Goal: Task Accomplishment & Management: Use online tool/utility

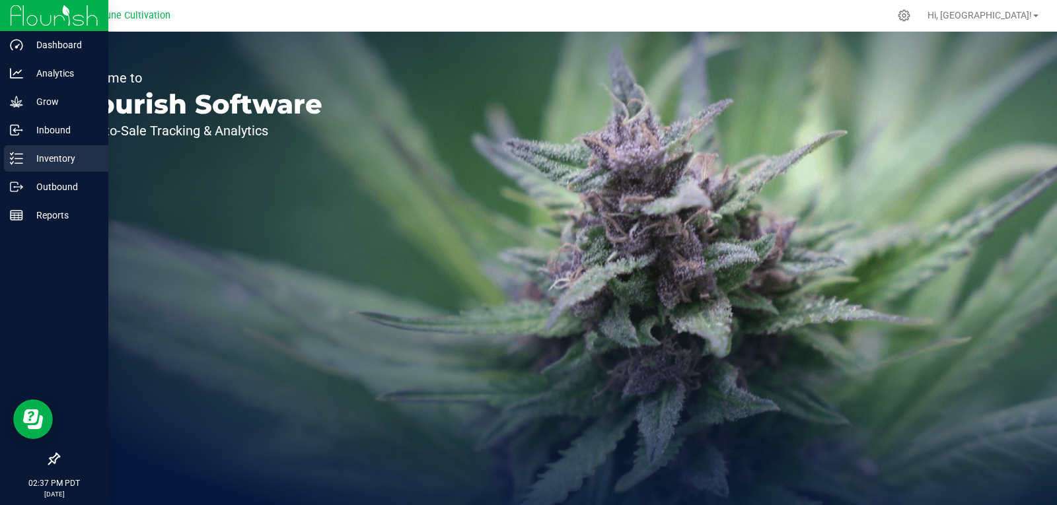
click at [39, 155] on p "Inventory" at bounding box center [62, 159] width 79 height 16
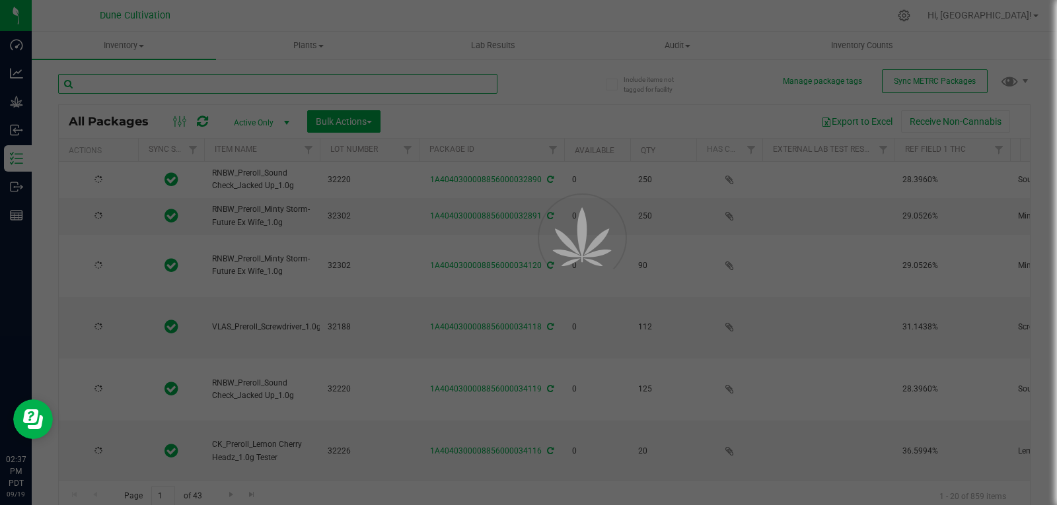
click at [242, 85] on input "text" at bounding box center [277, 84] width 439 height 20
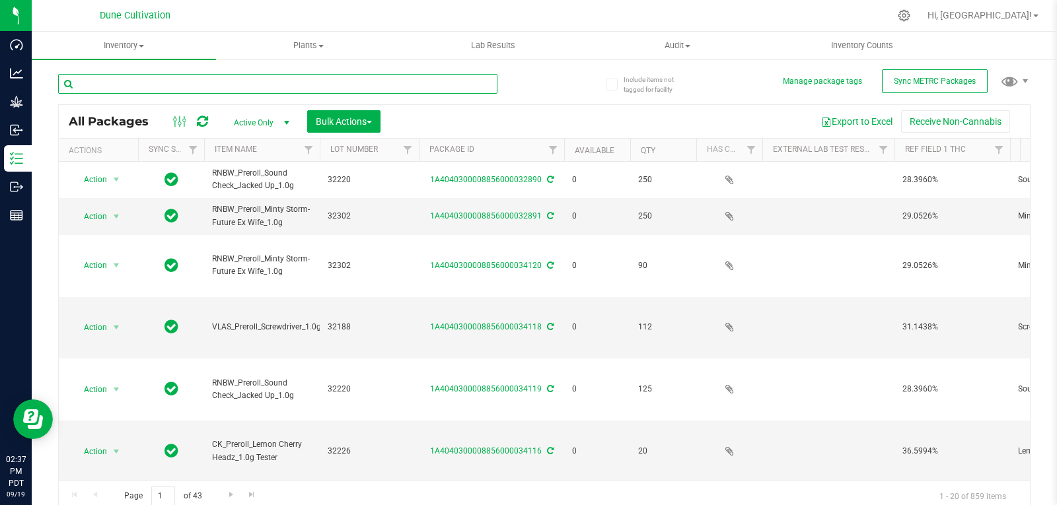
click at [242, 85] on input "text" at bounding box center [277, 84] width 439 height 20
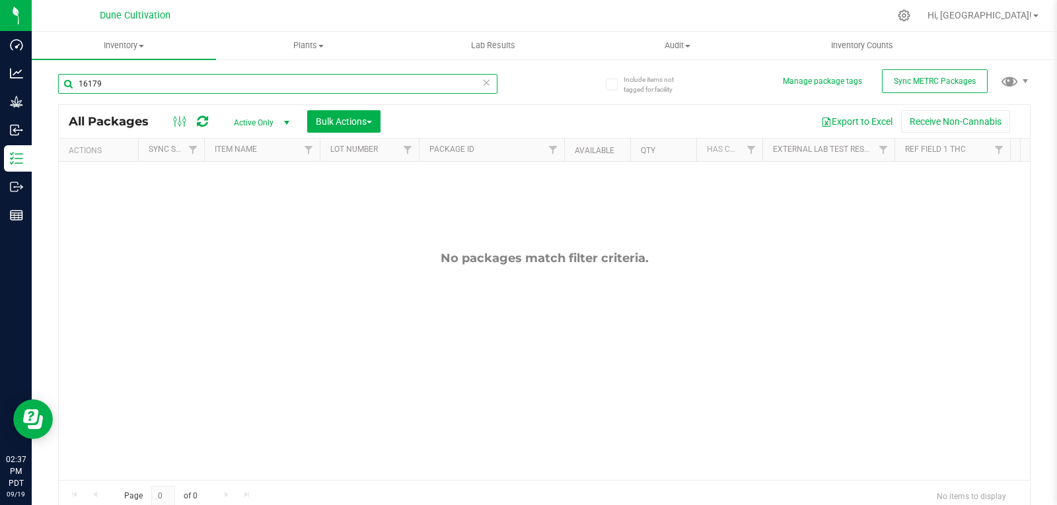
type input "16179"
click at [266, 126] on span "Active Only" at bounding box center [259, 123] width 73 height 18
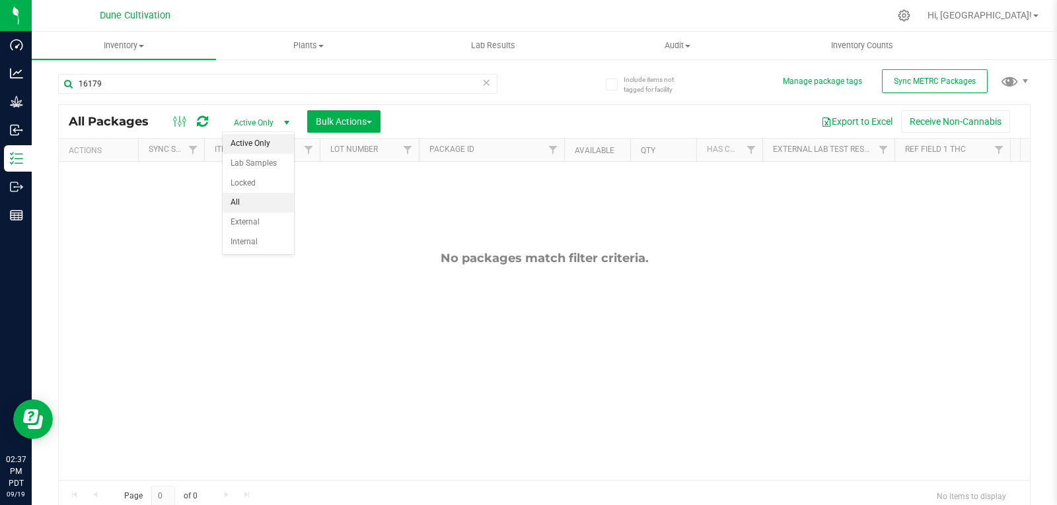
click at [254, 203] on li "All" at bounding box center [258, 203] width 71 height 20
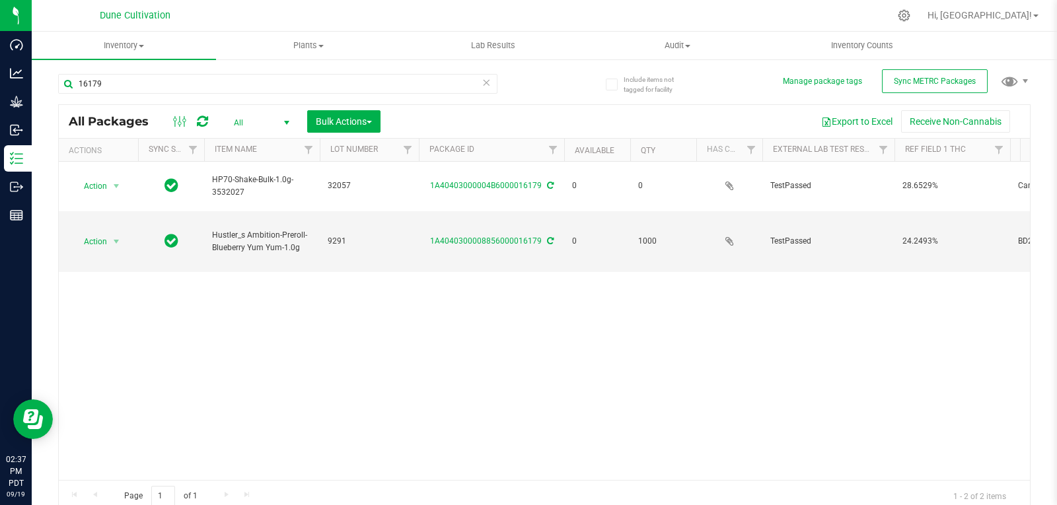
click at [260, 95] on div "16179" at bounding box center [277, 89] width 439 height 30
click at [260, 88] on input "16179" at bounding box center [277, 84] width 439 height 20
type input "1"
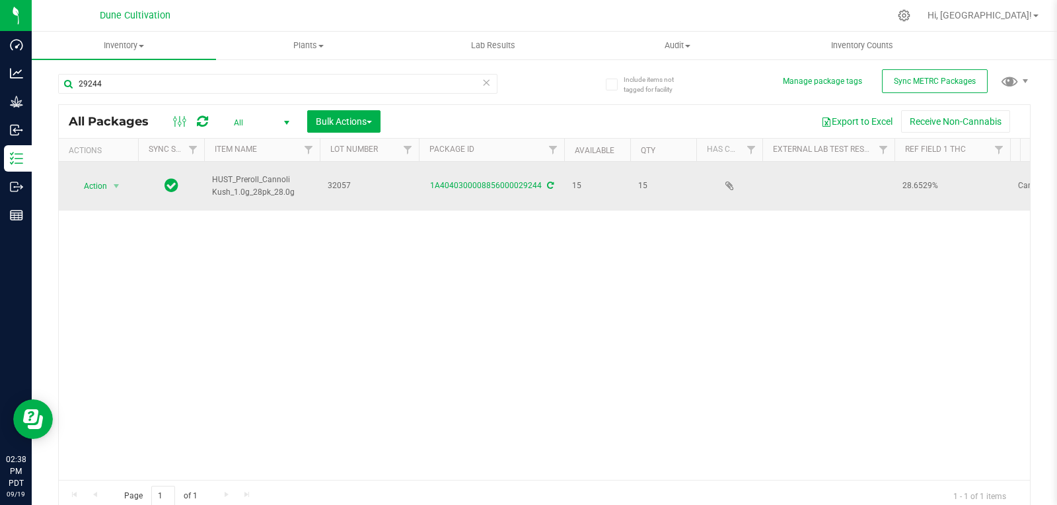
click at [341, 180] on span "32057" at bounding box center [369, 186] width 83 height 13
drag, startPoint x: 349, startPoint y: 180, endPoint x: 312, endPoint y: 180, distance: 37.0
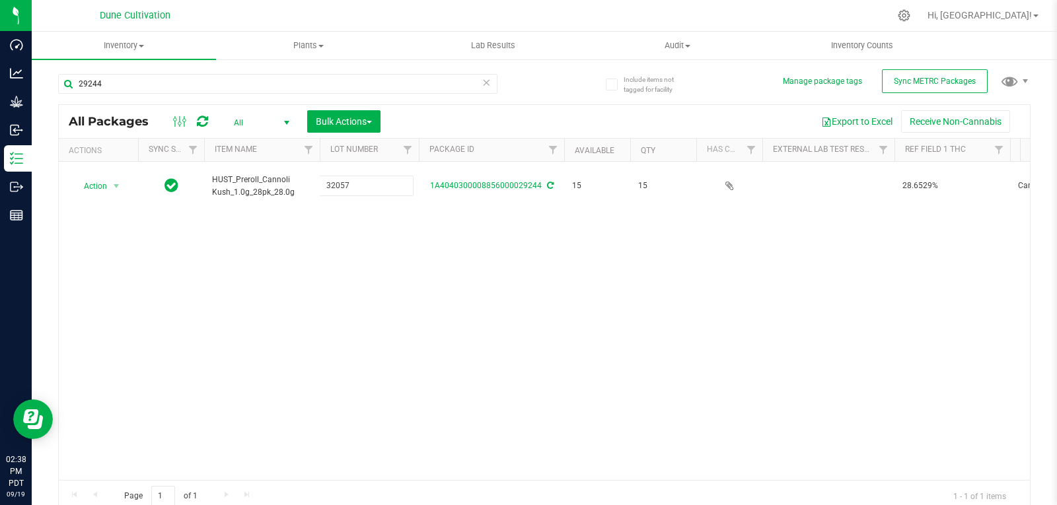
click at [367, 227] on div "Action Action Adjust qty Create package Edit attributes Global inventory Locate…" at bounding box center [544, 321] width 971 height 318
click at [190, 87] on input "29244" at bounding box center [277, 84] width 439 height 20
type input "2"
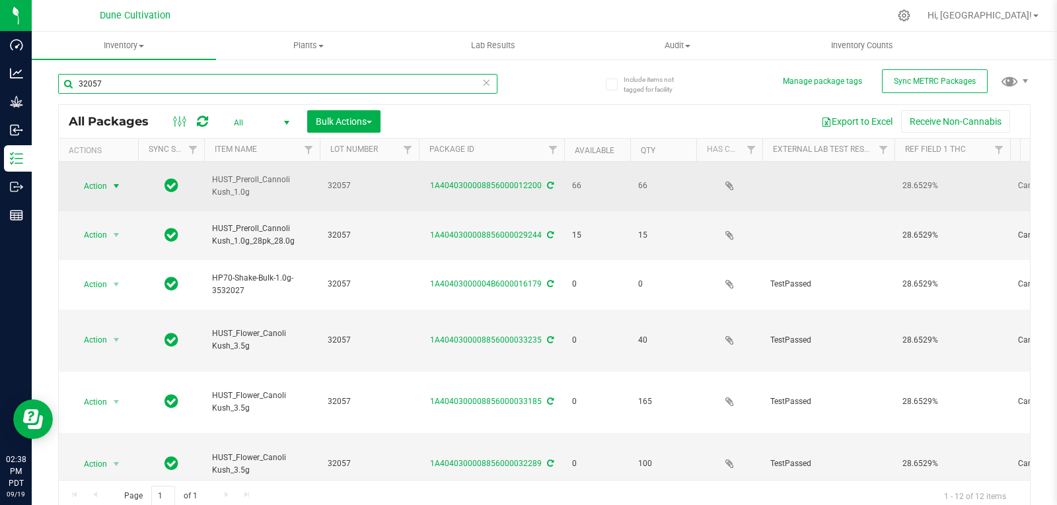
type input "32057"
click at [96, 180] on span "Action" at bounding box center [90, 186] width 36 height 18
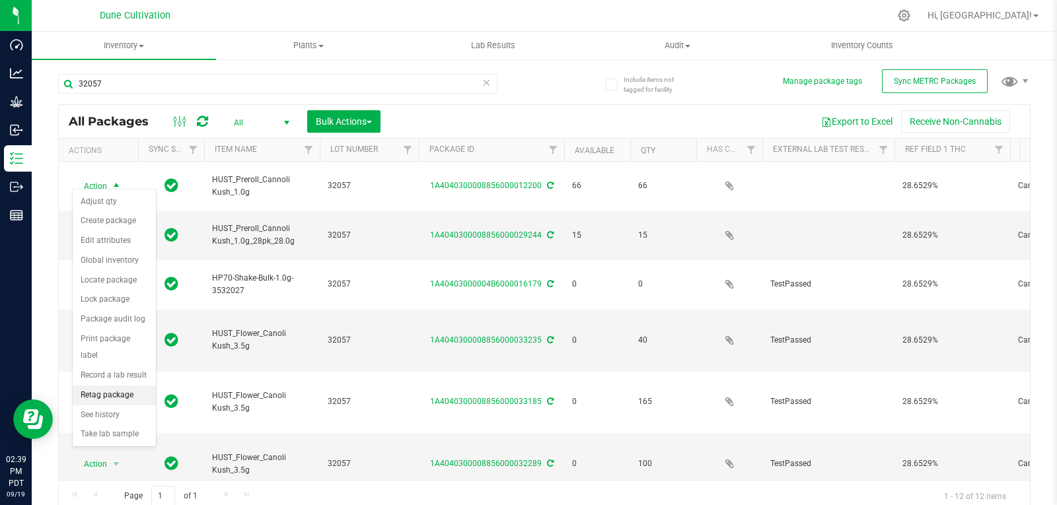
click at [123, 386] on li "Retag package" at bounding box center [114, 396] width 83 height 20
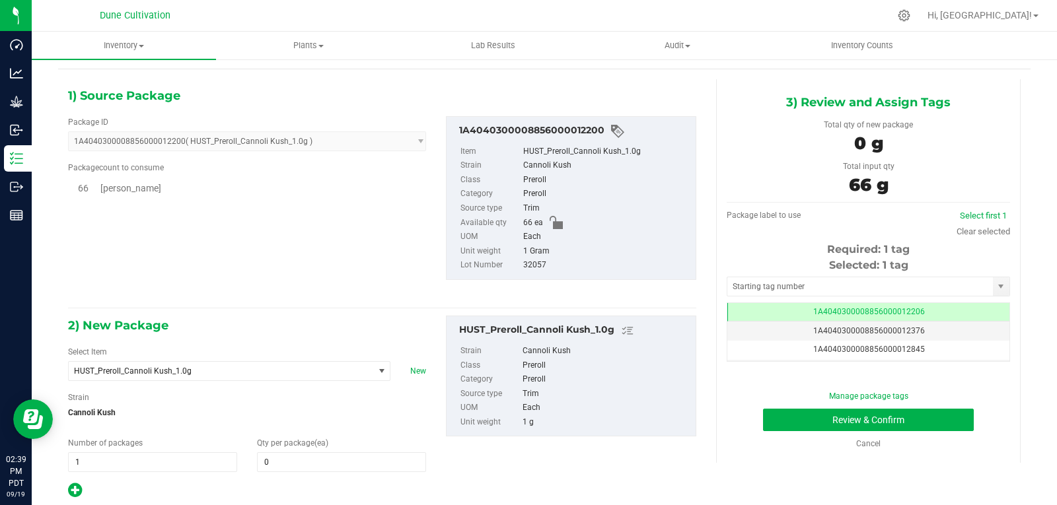
scroll to position [48, 0]
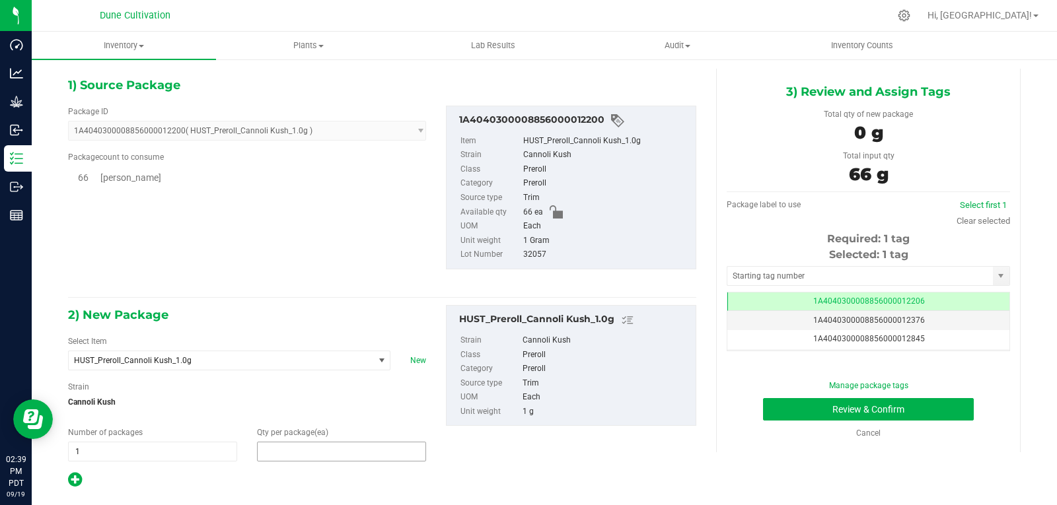
click at [312, 456] on span at bounding box center [341, 452] width 169 height 20
type input "66"
click at [748, 280] on input "text" at bounding box center [860, 276] width 266 height 18
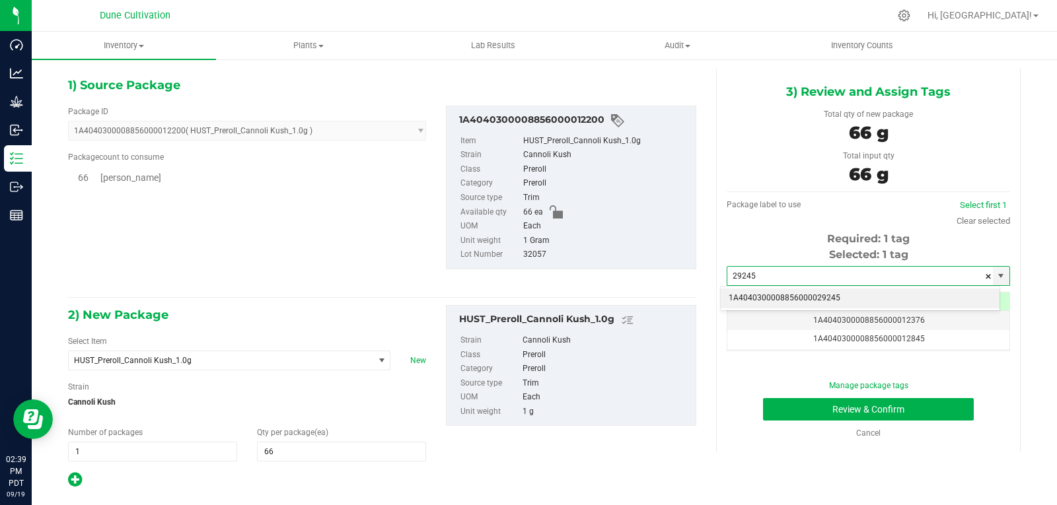
click at [783, 305] on li "1A4040300008856000029245" at bounding box center [860, 299] width 279 height 20
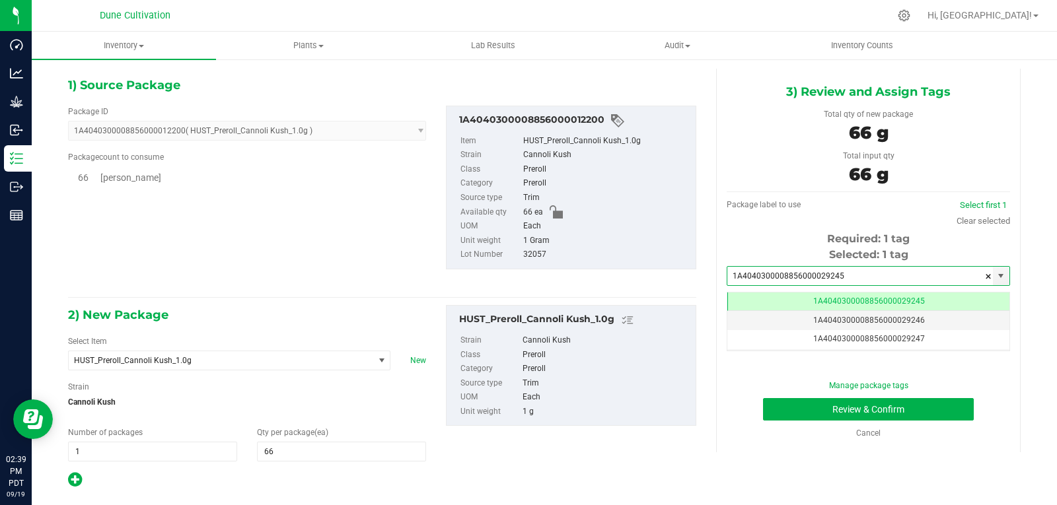
scroll to position [0, -1]
type input "1A4040300008856000029245"
click at [767, 409] on button "Review & Confirm" at bounding box center [868, 409] width 211 height 22
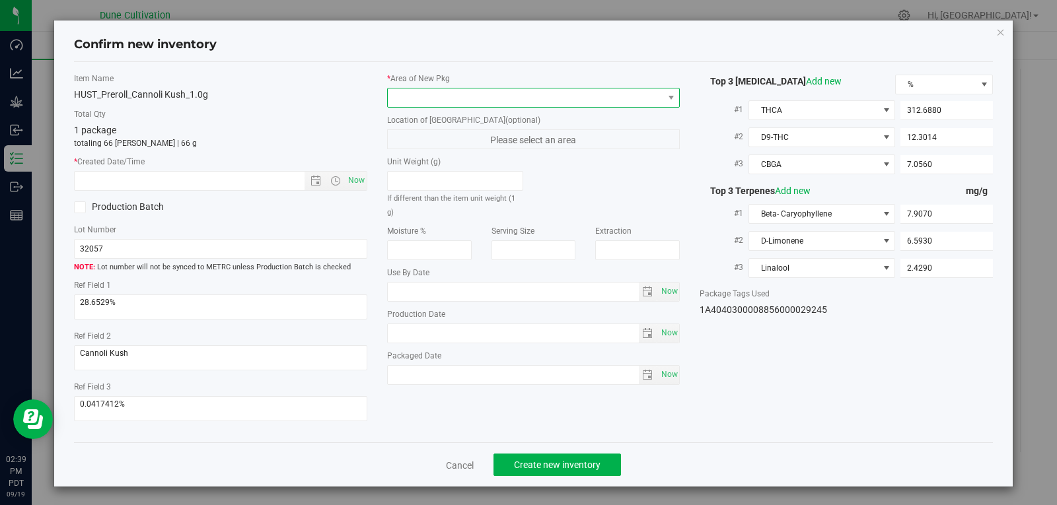
click at [563, 104] on span at bounding box center [525, 98] width 275 height 18
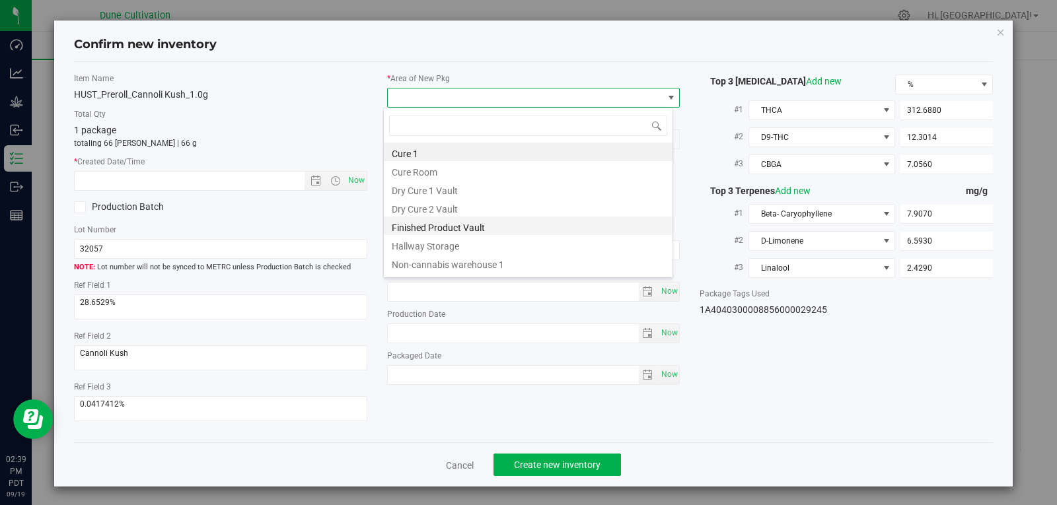
click at [463, 226] on li "Finished Product Vault" at bounding box center [528, 226] width 289 height 18
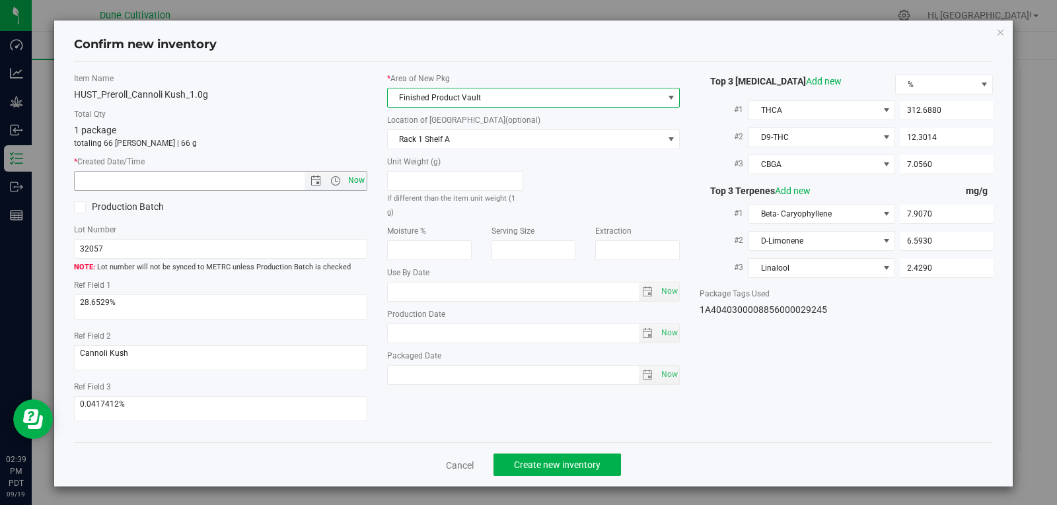
click at [355, 185] on span "Now" at bounding box center [356, 180] width 22 height 19
type input "[DATE] 2:39 PM"
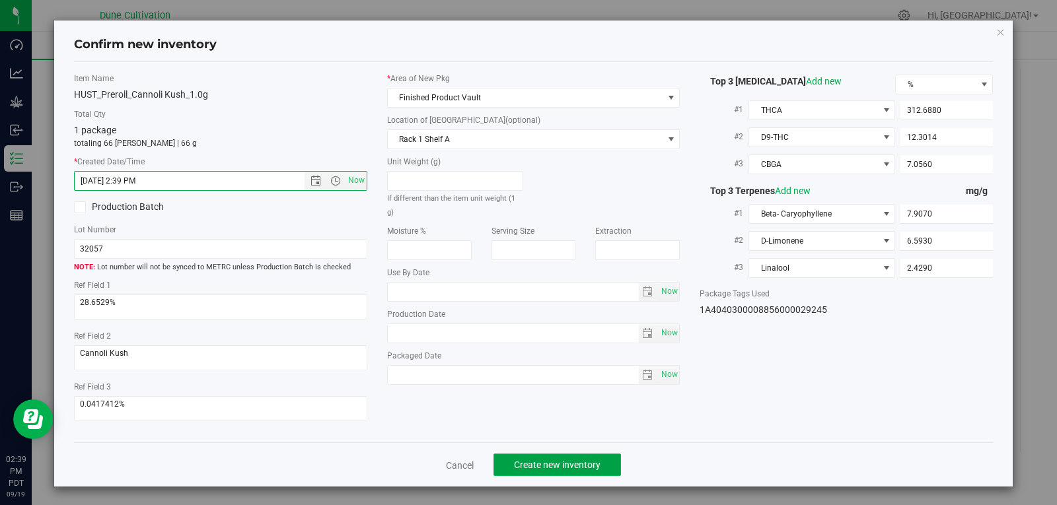
click at [585, 468] on span "Create new inventory" at bounding box center [557, 465] width 87 height 11
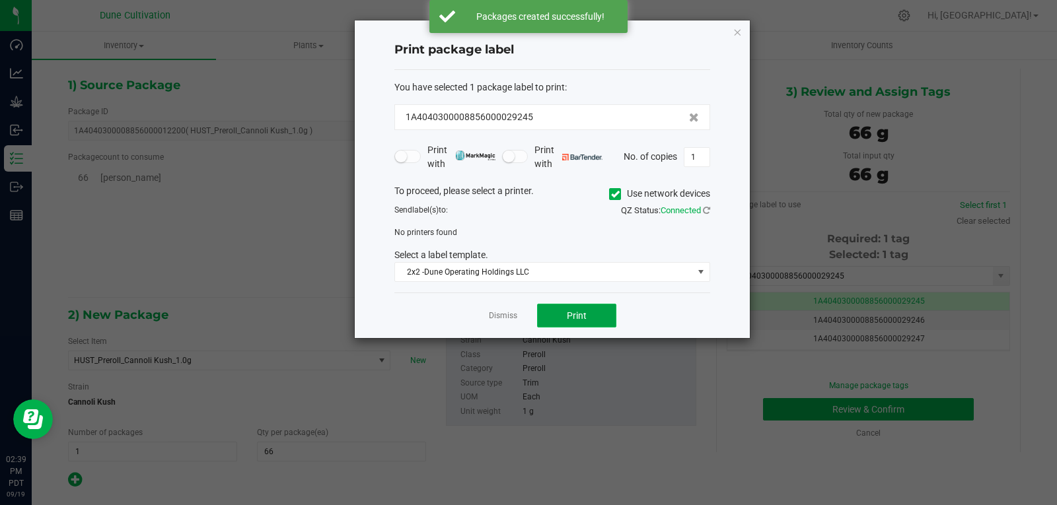
click at [589, 311] on button "Print" at bounding box center [576, 316] width 79 height 24
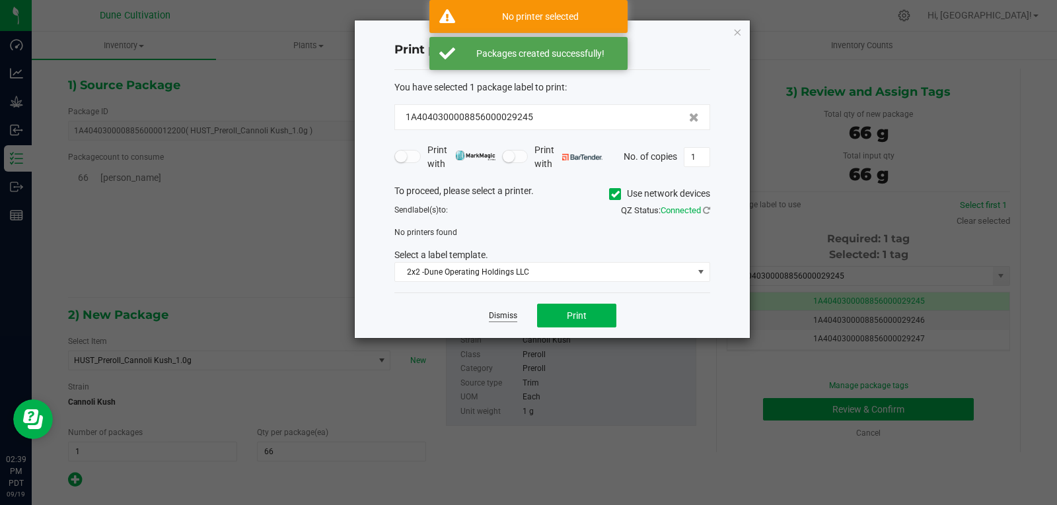
click at [511, 318] on link "Dismiss" at bounding box center [503, 315] width 28 height 11
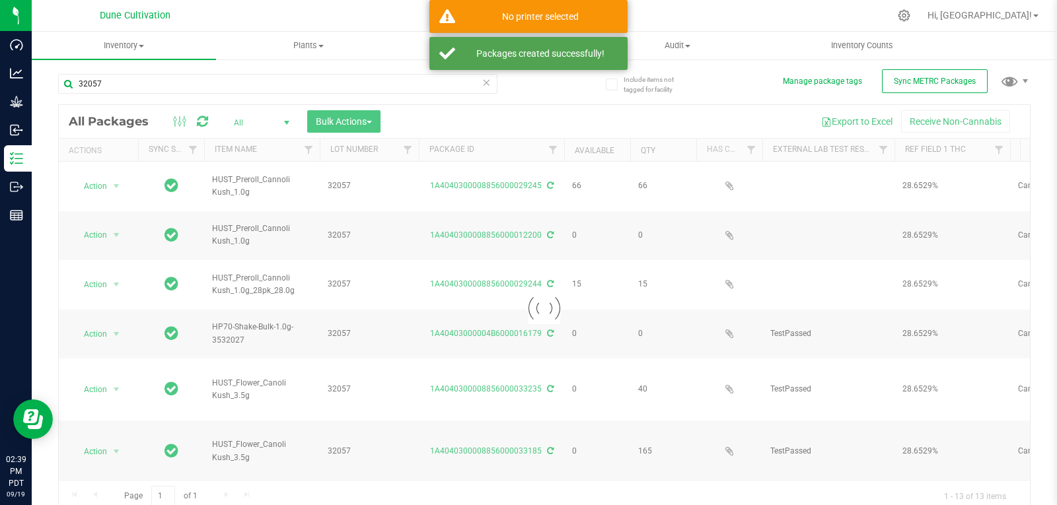
click at [484, 85] on icon at bounding box center [486, 82] width 9 height 16
